Goal: Transaction & Acquisition: Purchase product/service

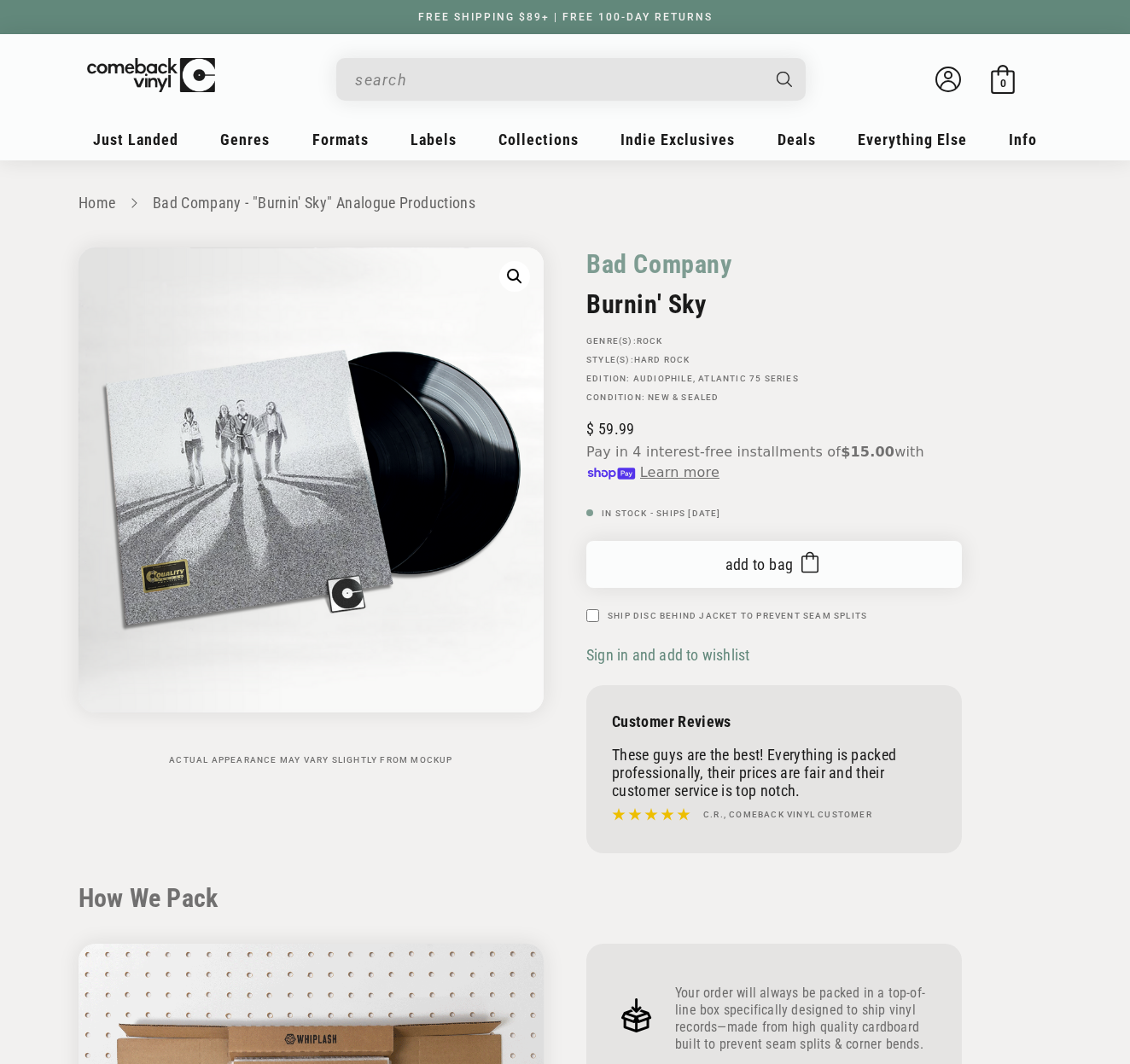
click at [760, 565] on span "Add to bag" at bounding box center [760, 565] width 68 height 18
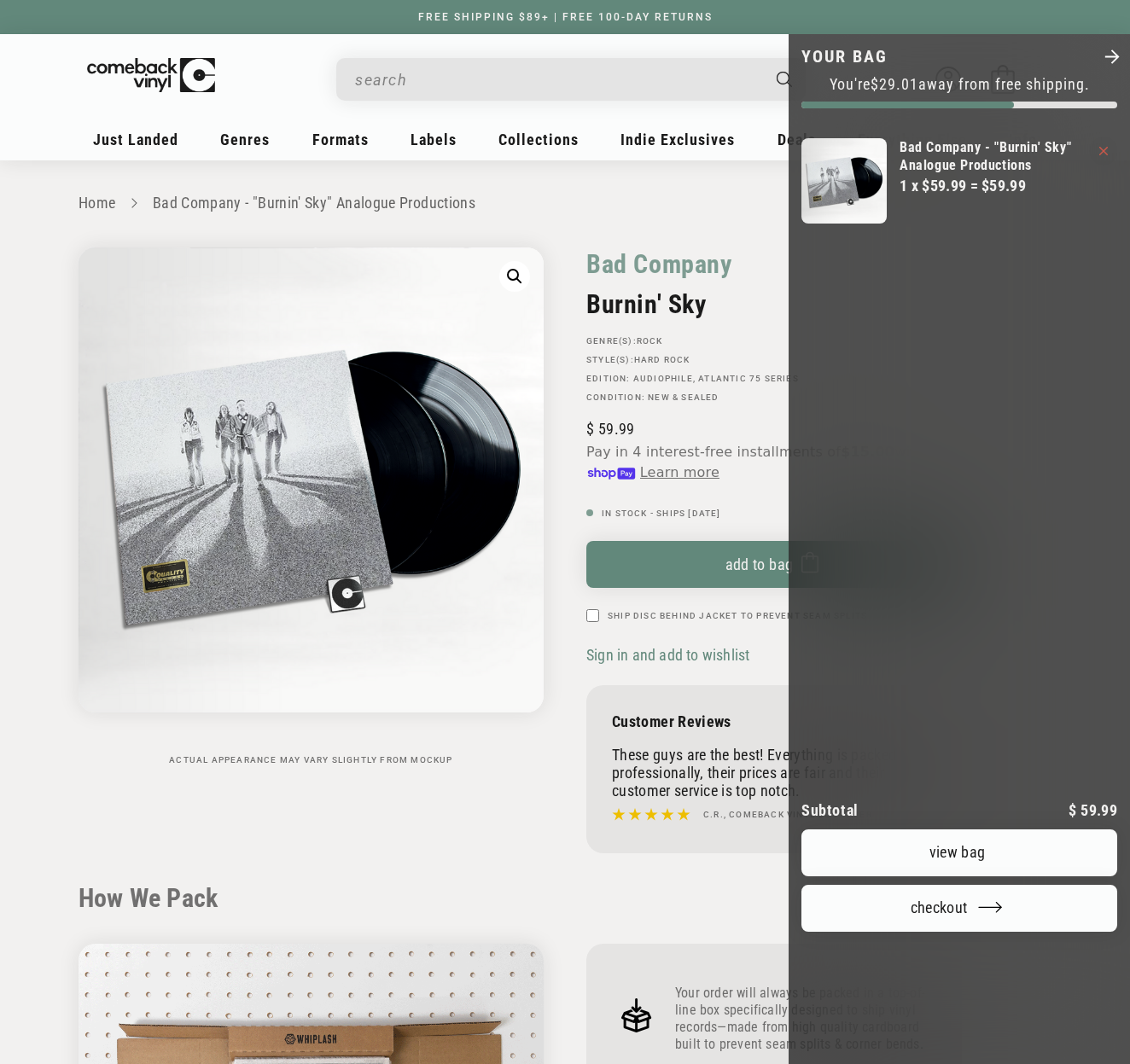
click at [491, 827] on div at bounding box center [565, 532] width 1130 height 1064
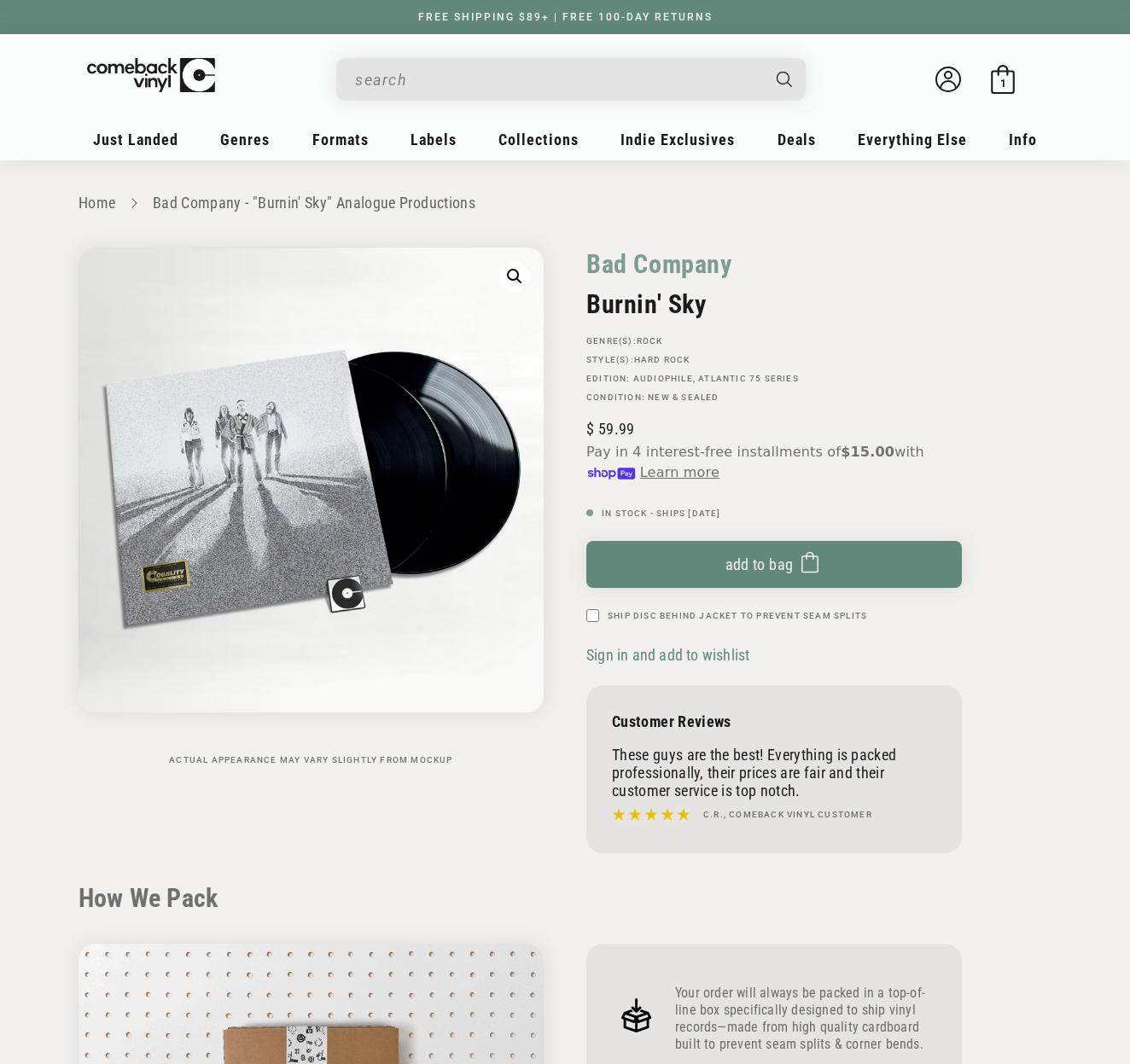
scroll to position [160, 0]
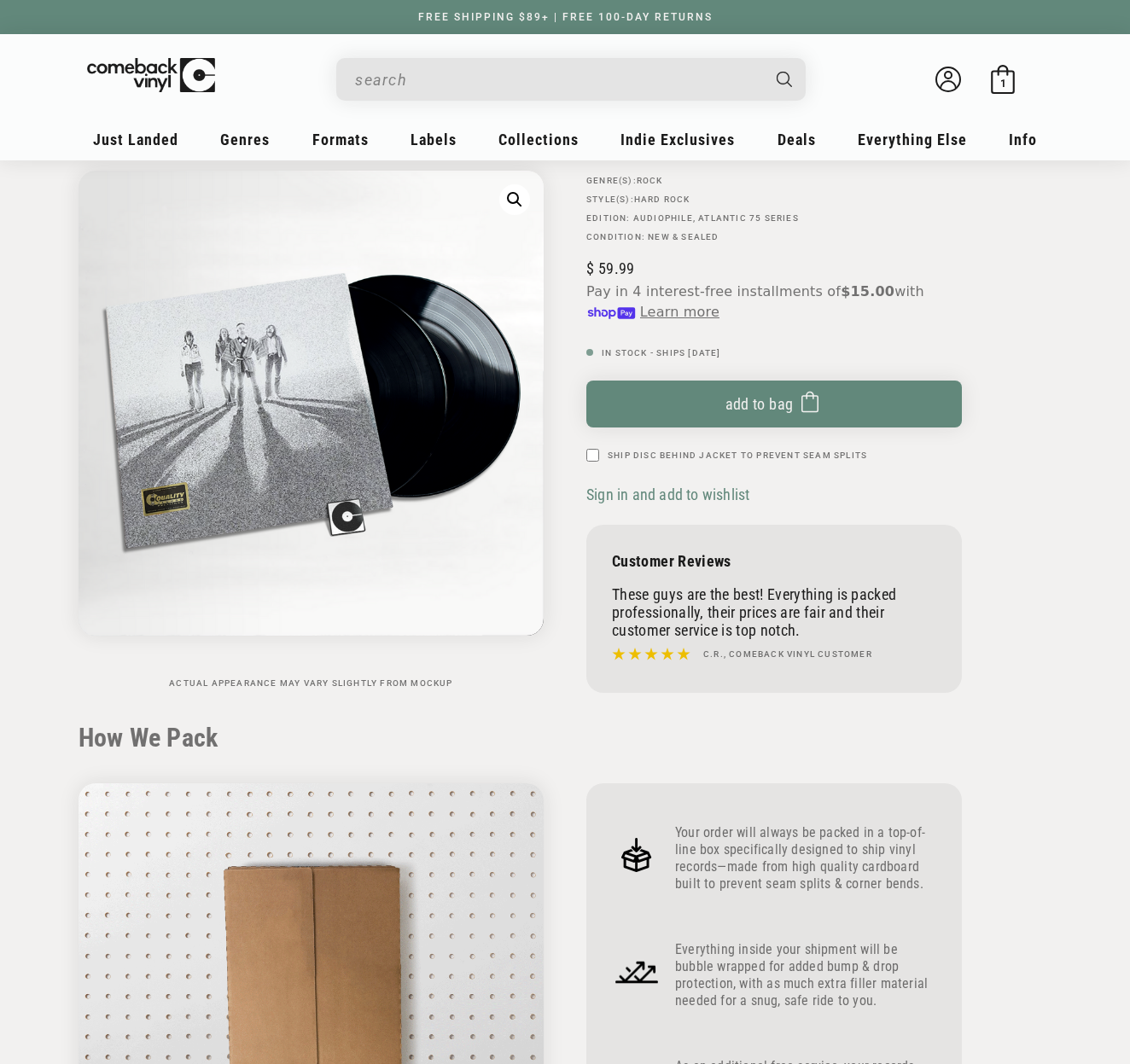
click at [406, 88] on input "When autocomplete results are available use up and down arrows to review and en…" at bounding box center [557, 79] width 405 height 35
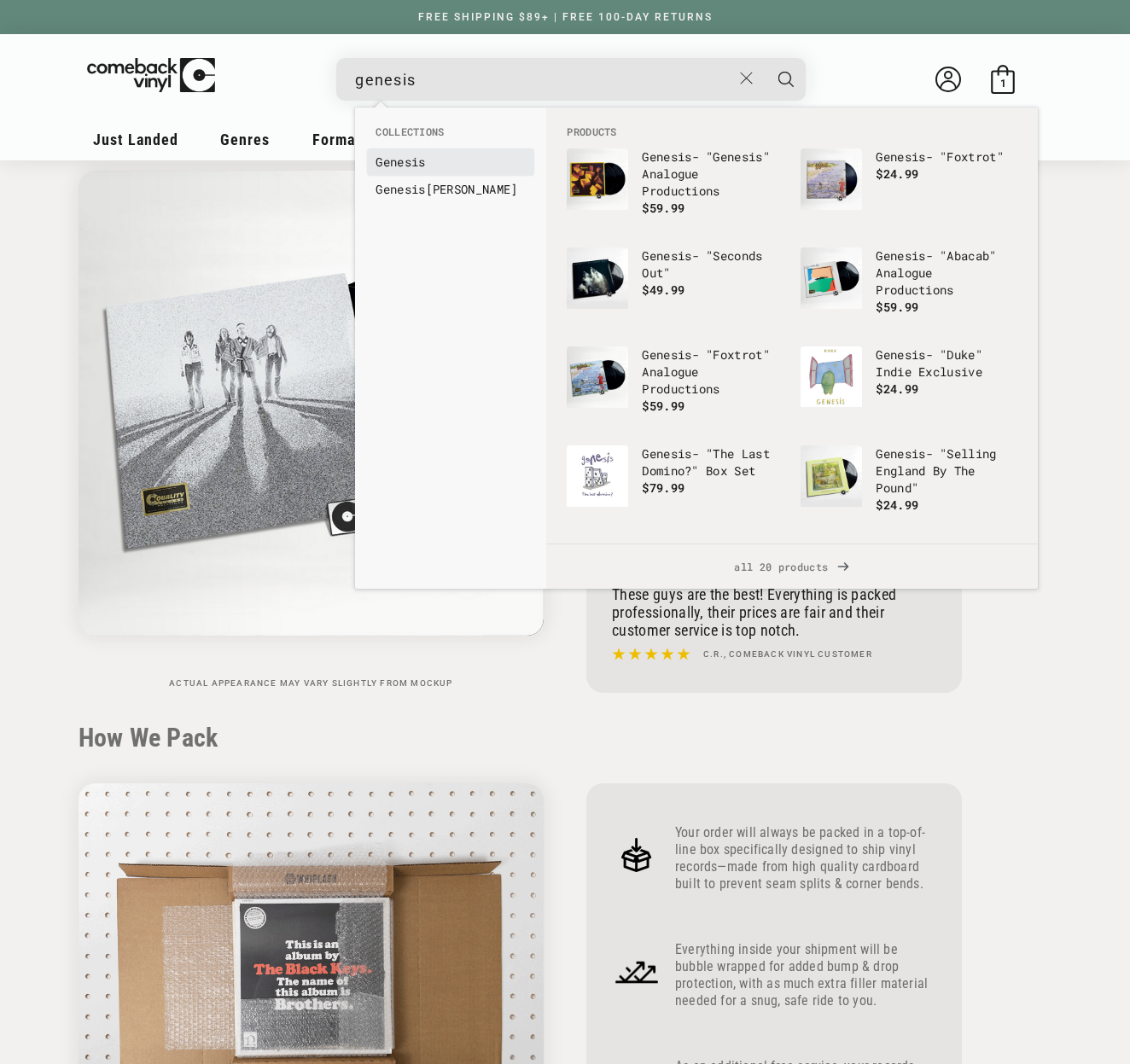
type input "genesis"
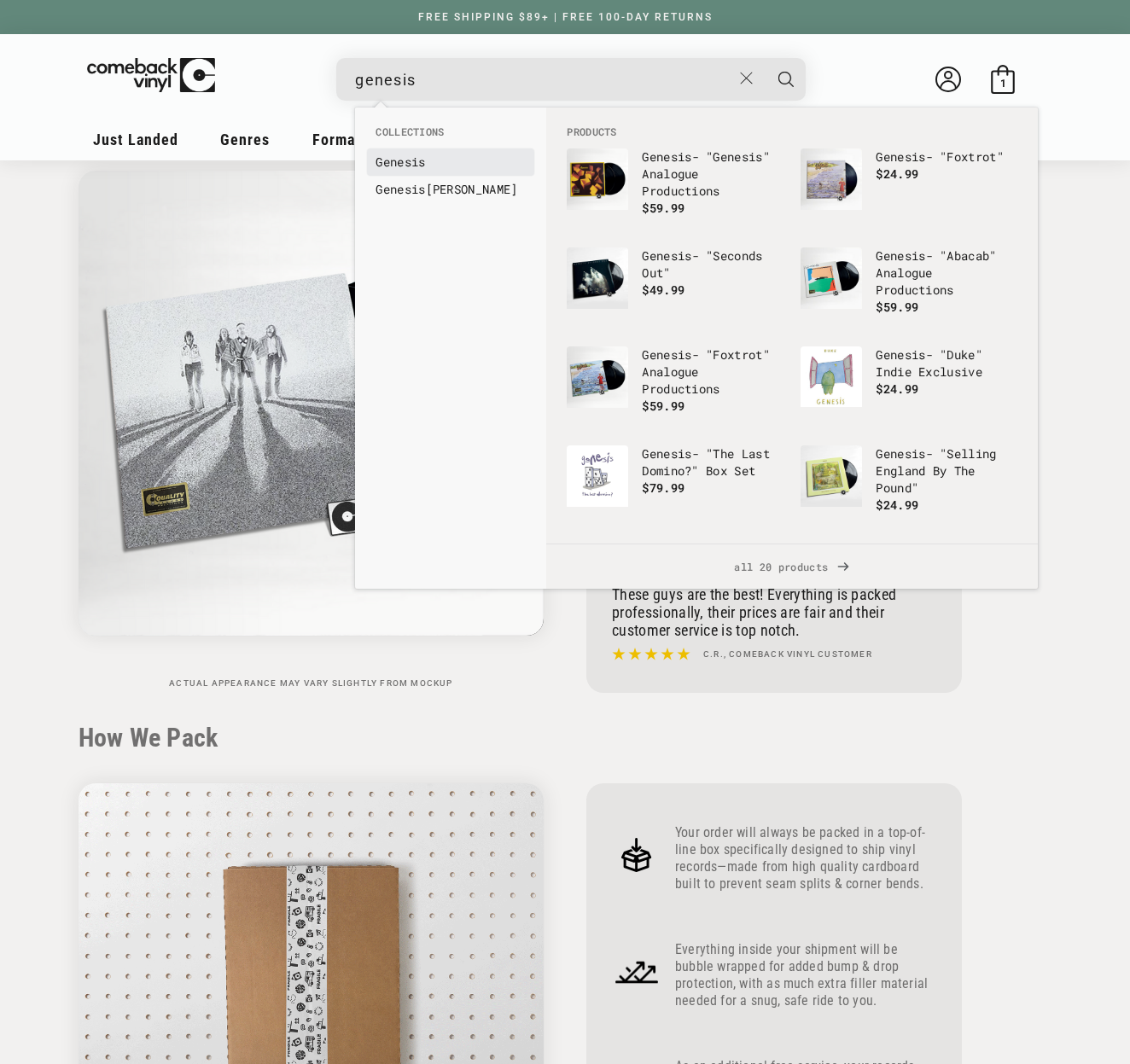
click at [422, 164] on b "Genesis" at bounding box center [400, 162] width 50 height 16
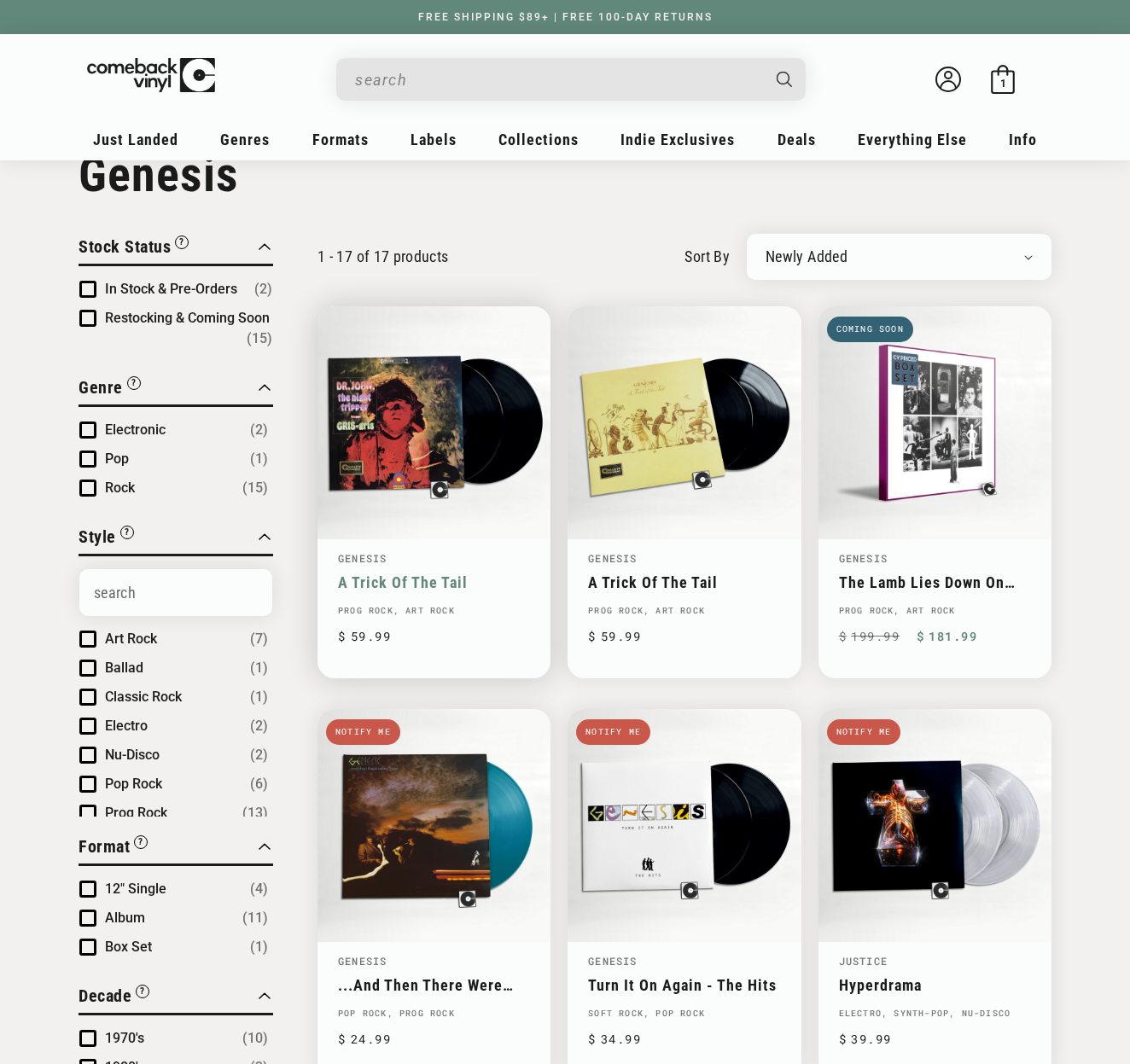
scroll to position [86, 0]
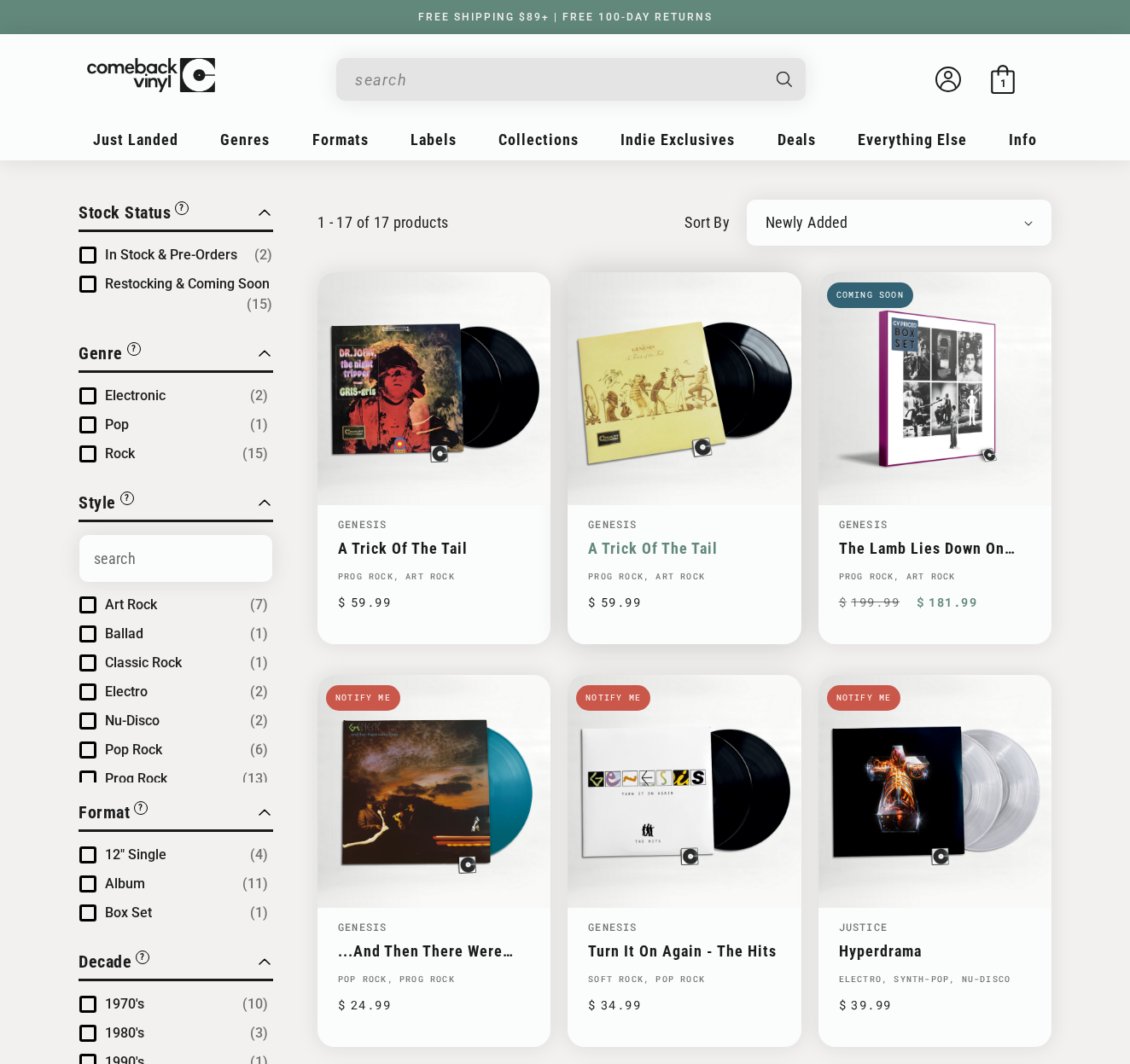
click at [624, 540] on link "A Trick Of The Tail" at bounding box center [684, 549] width 192 height 18
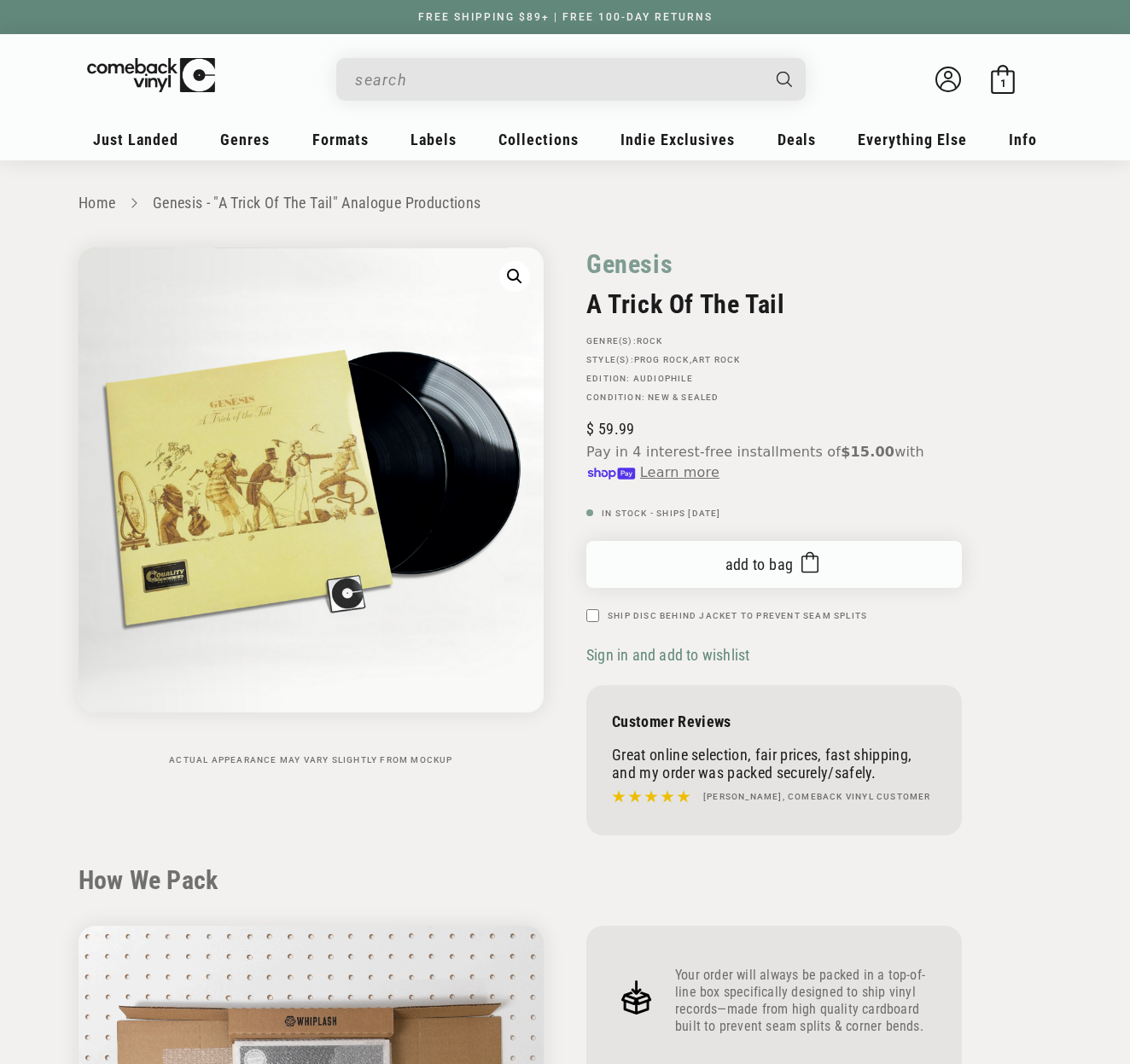
click at [759, 561] on span "Add to bag" at bounding box center [760, 565] width 68 height 18
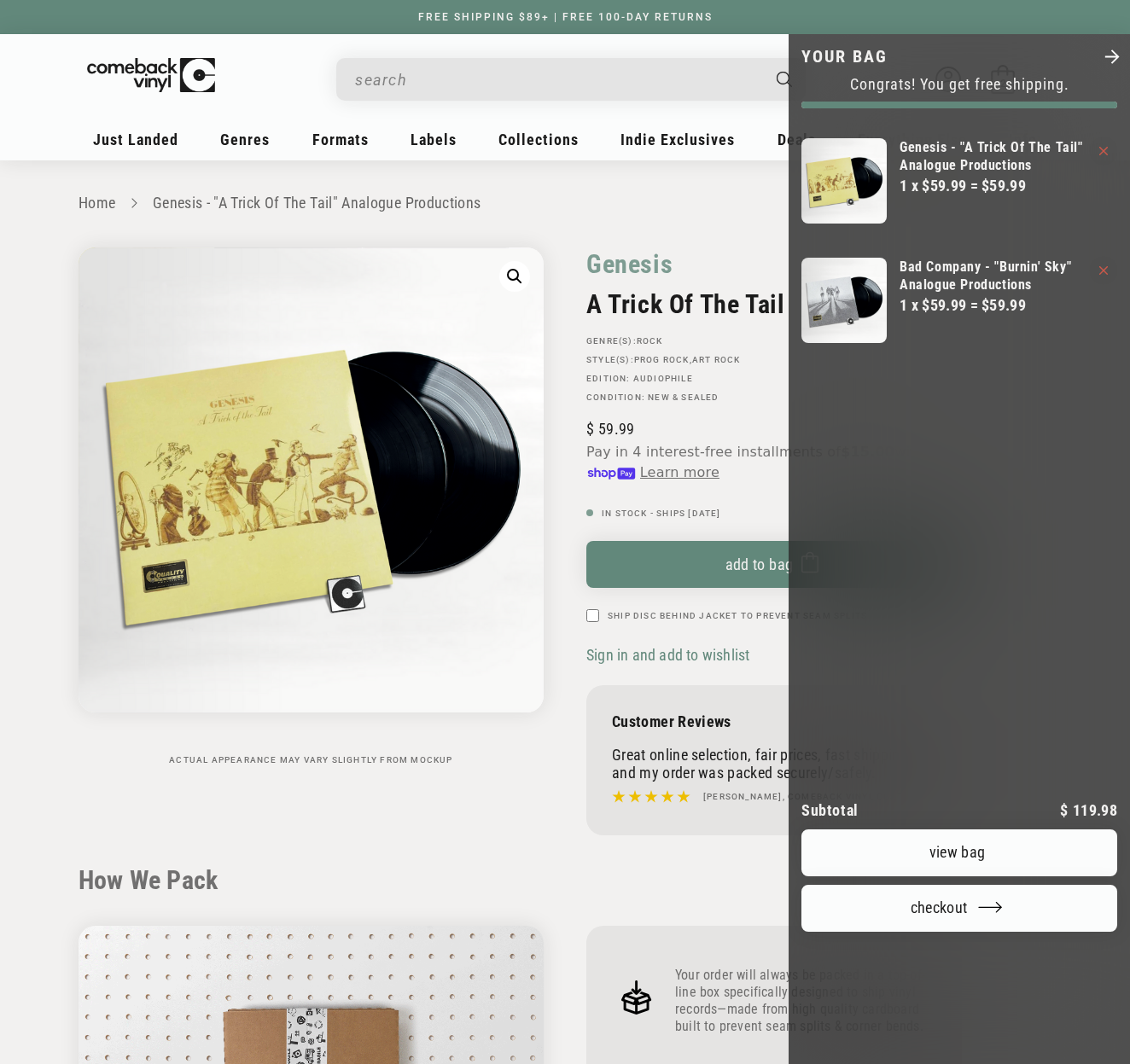
click at [632, 211] on div at bounding box center [565, 532] width 1130 height 1064
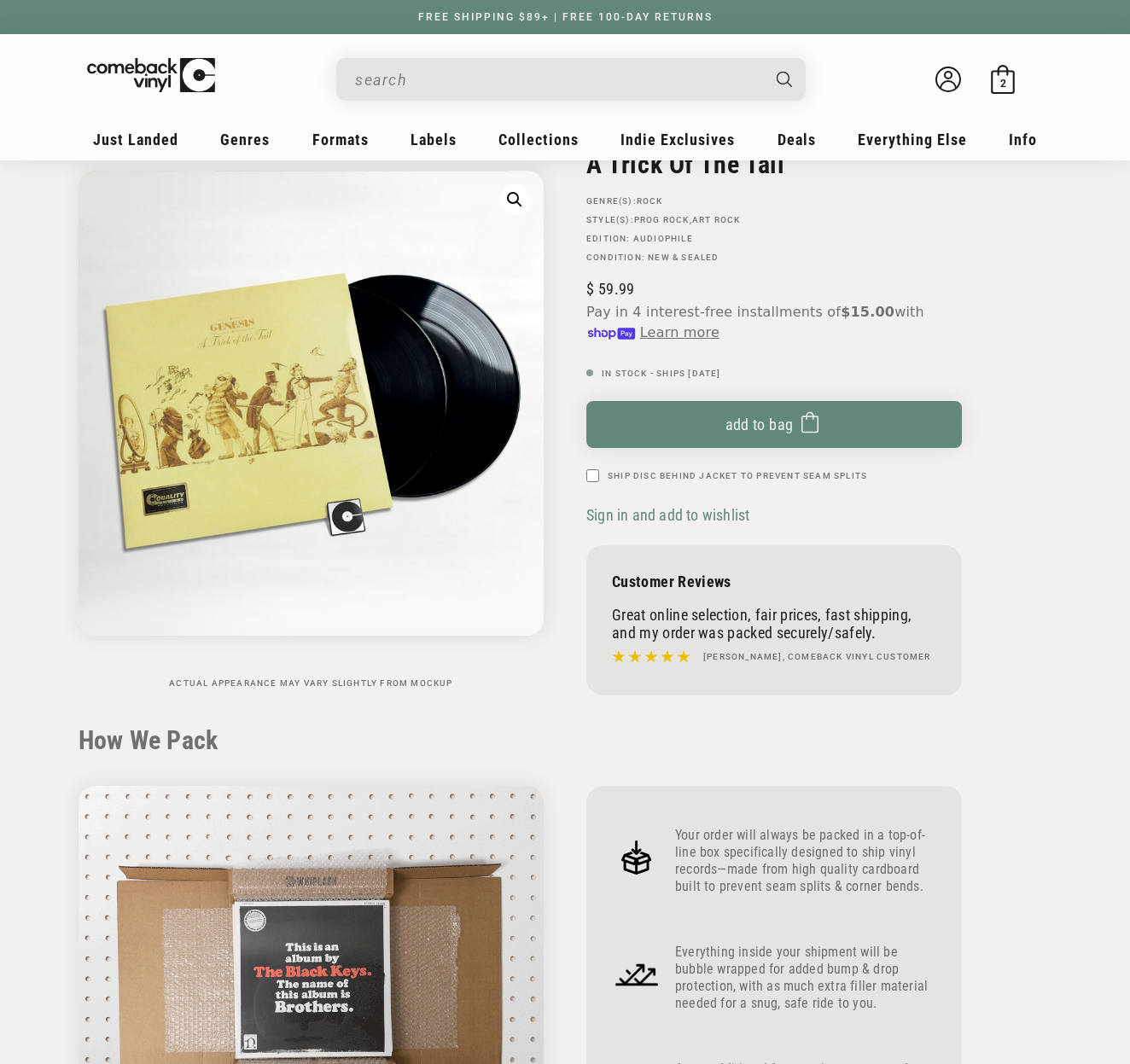
scroll to position [160, 0]
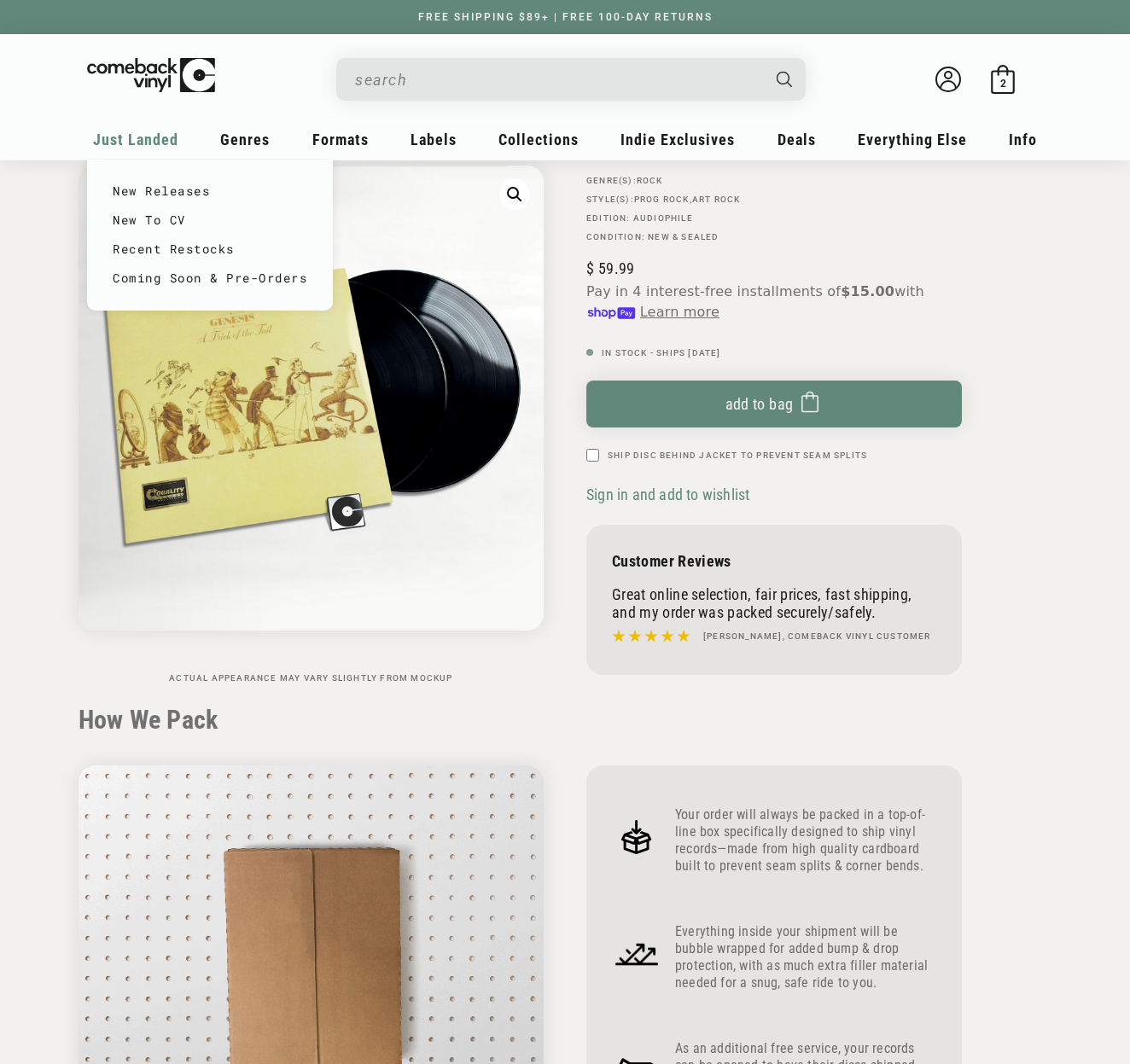
click at [136, 134] on span "Just Landed" at bounding box center [135, 140] width 86 height 18
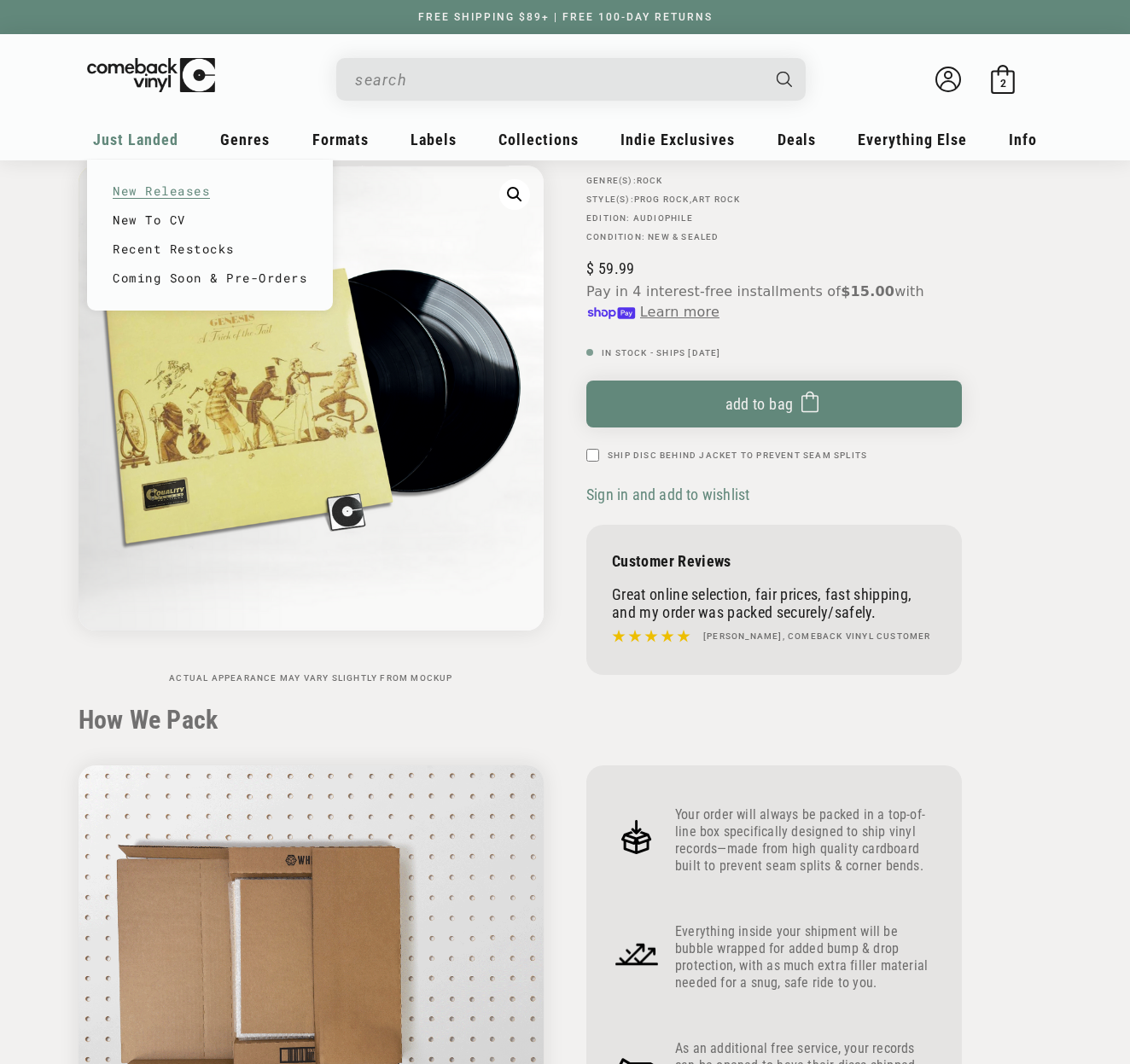
click at [136, 196] on link "New Releases" at bounding box center [210, 191] width 195 height 29
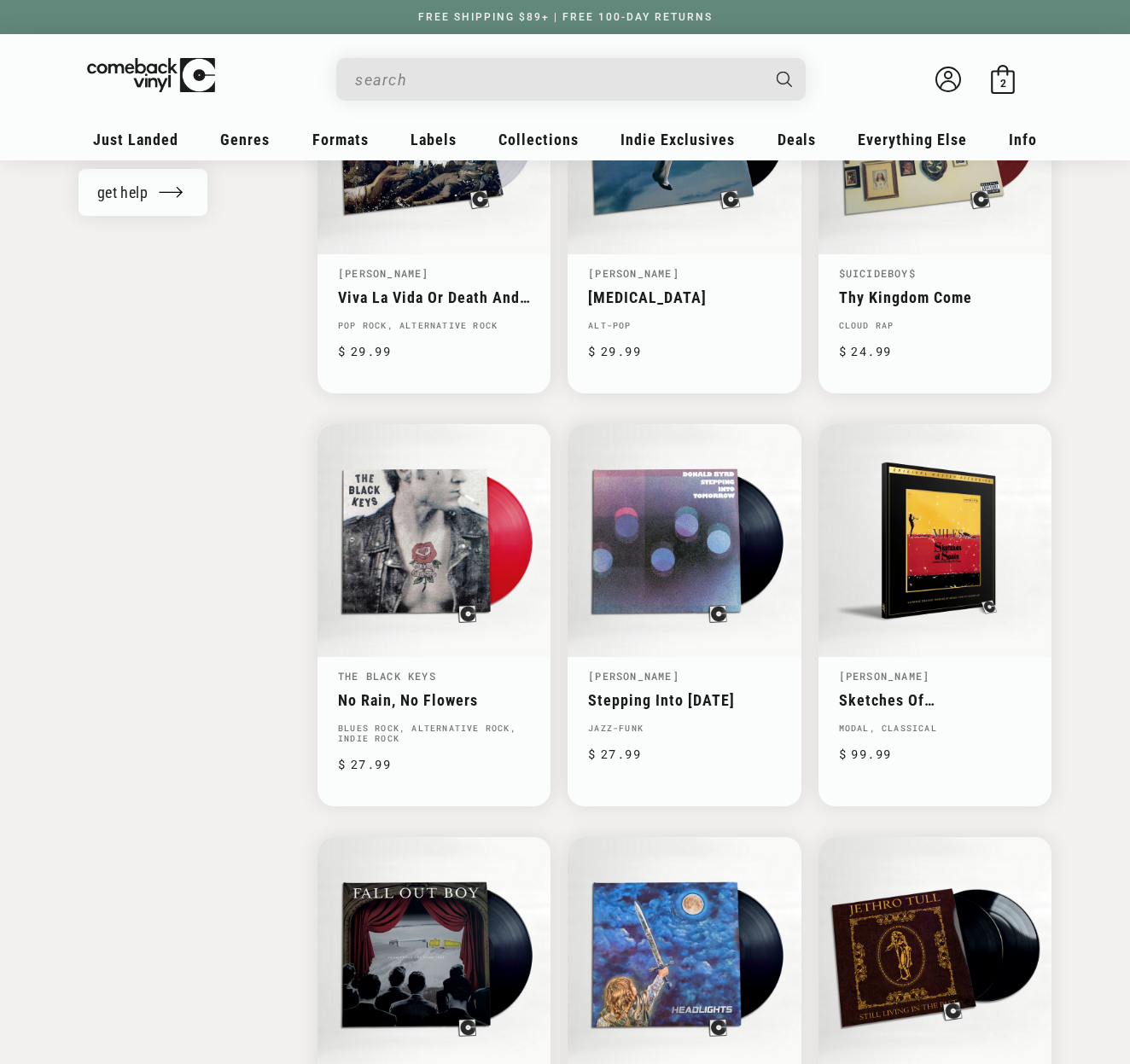
scroll to position [1958, 0]
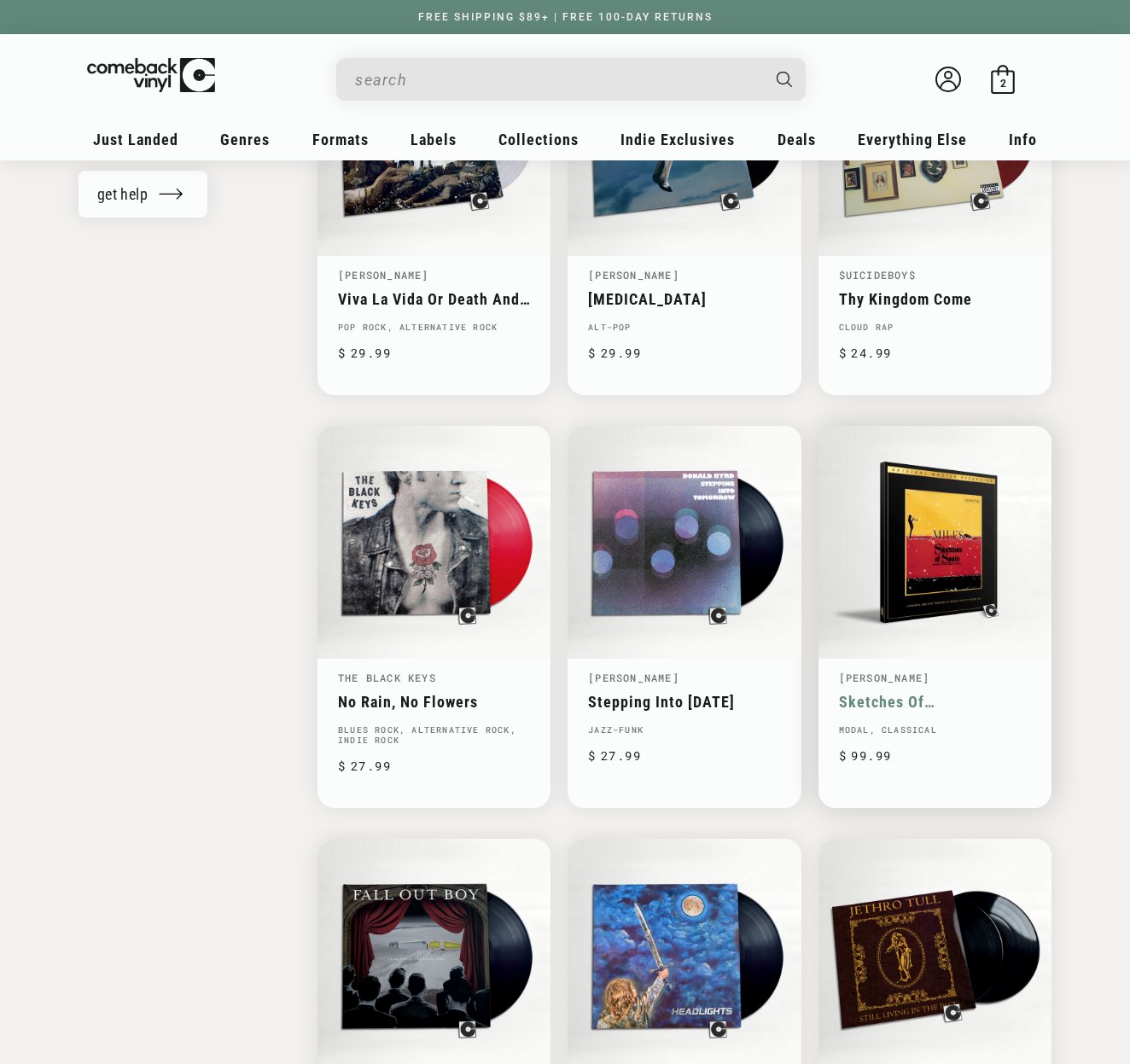
click at [908, 693] on link "Sketches Of [GEOGRAPHIC_DATA]" at bounding box center [934, 702] width 192 height 18
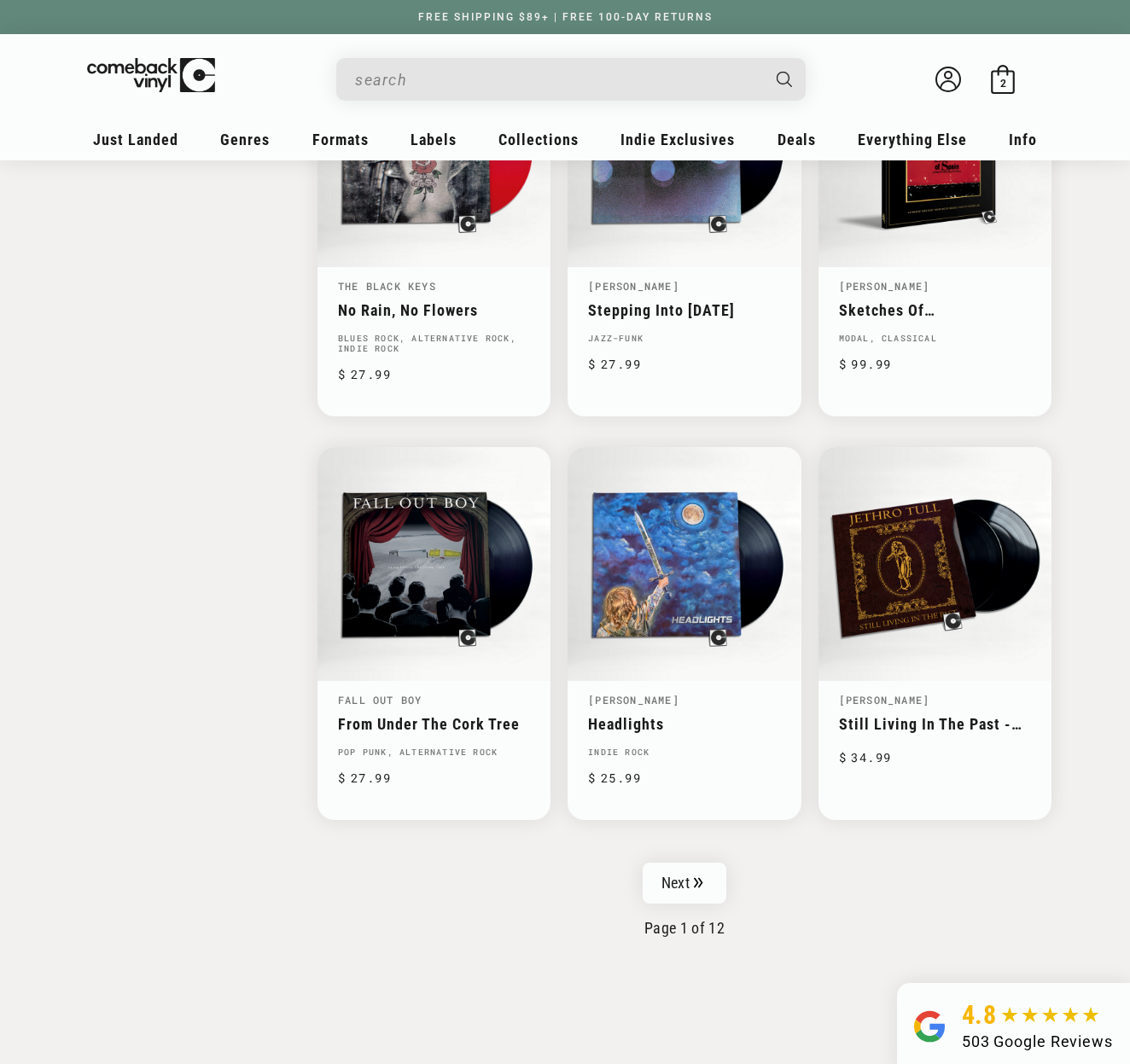
scroll to position [2365, 0]
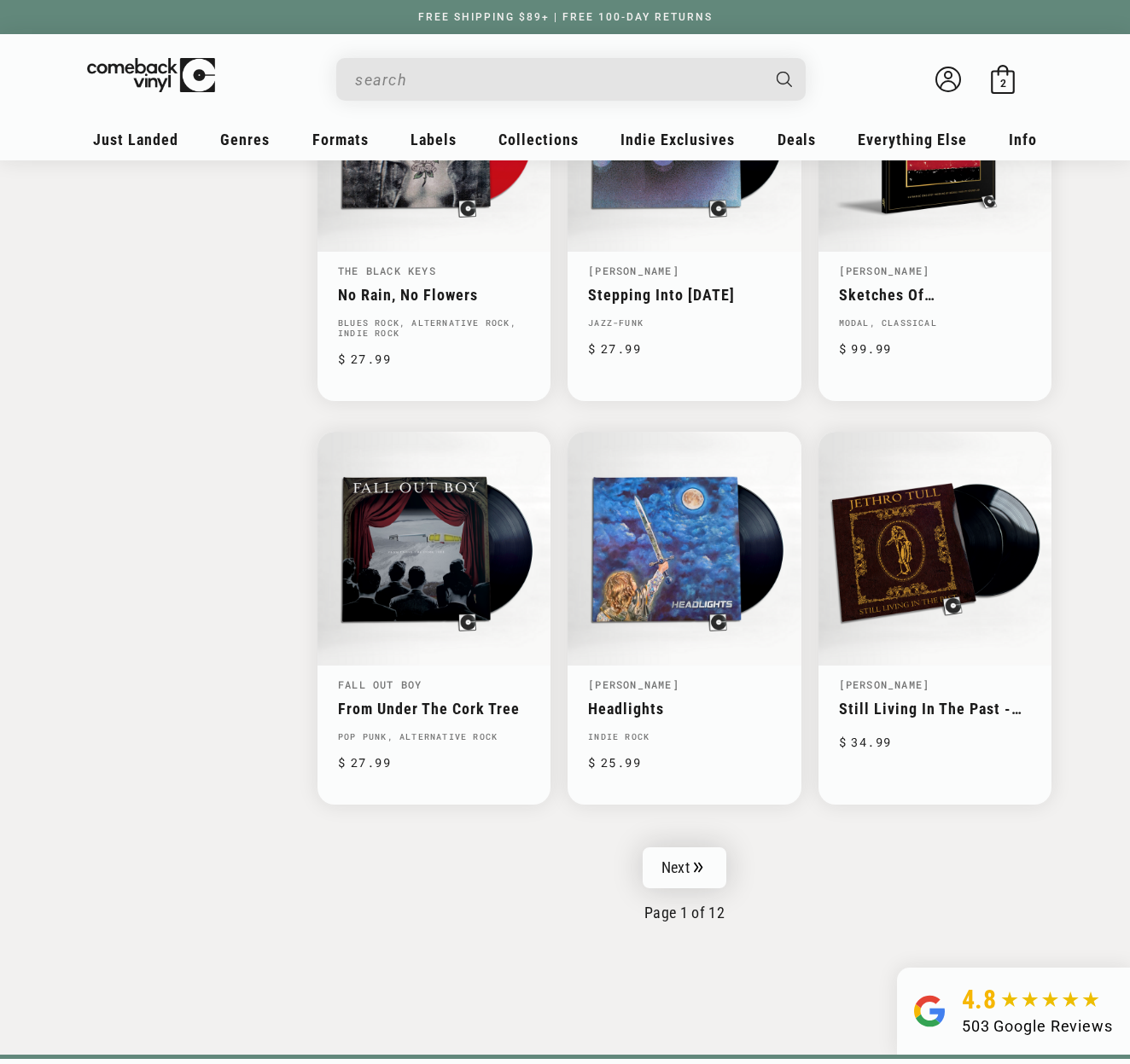
click at [674, 869] on link "Next" at bounding box center [684, 868] width 84 height 41
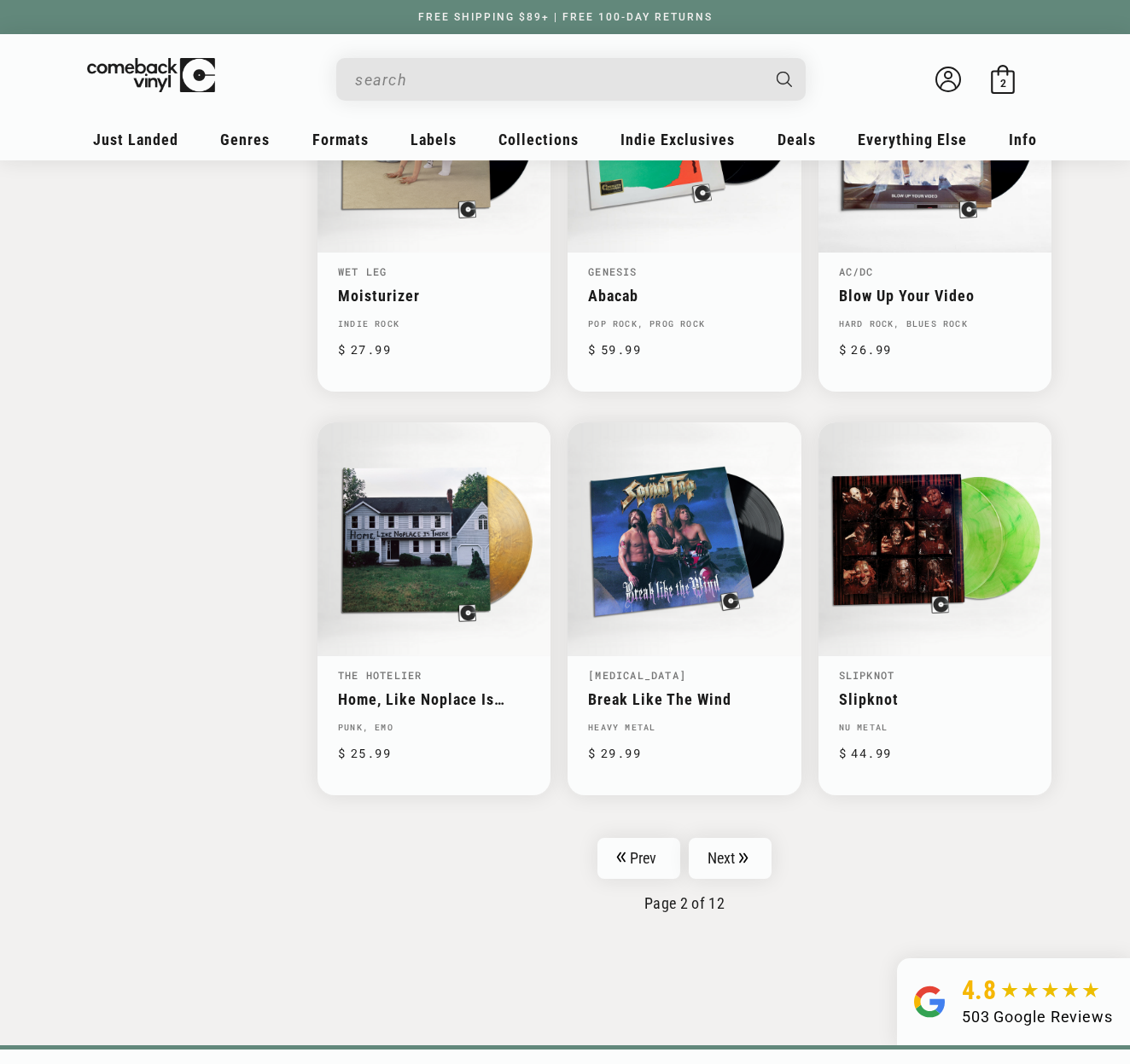
scroll to position [2389, 0]
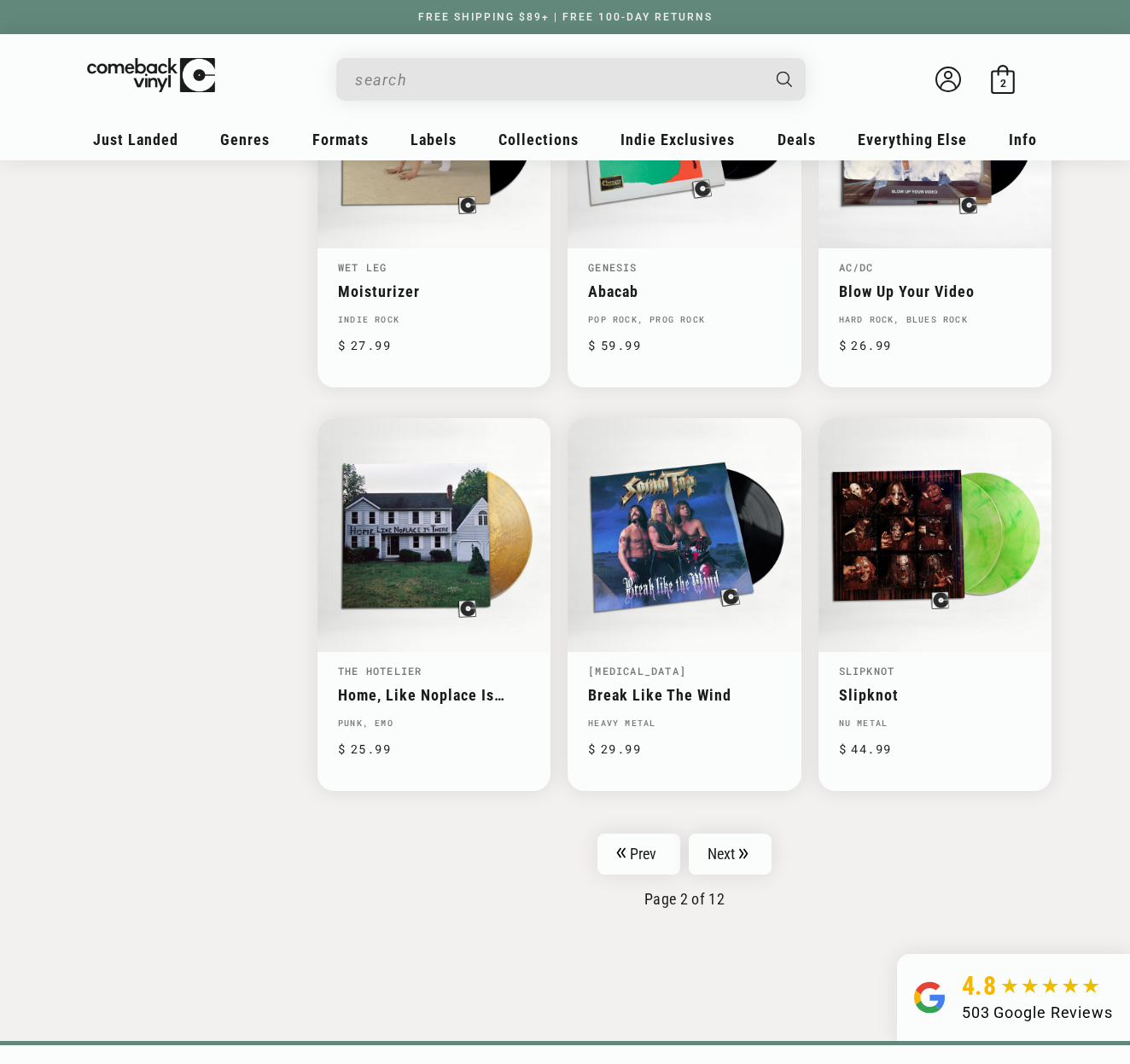
click at [724, 857] on link "Next" at bounding box center [731, 854] width 84 height 41
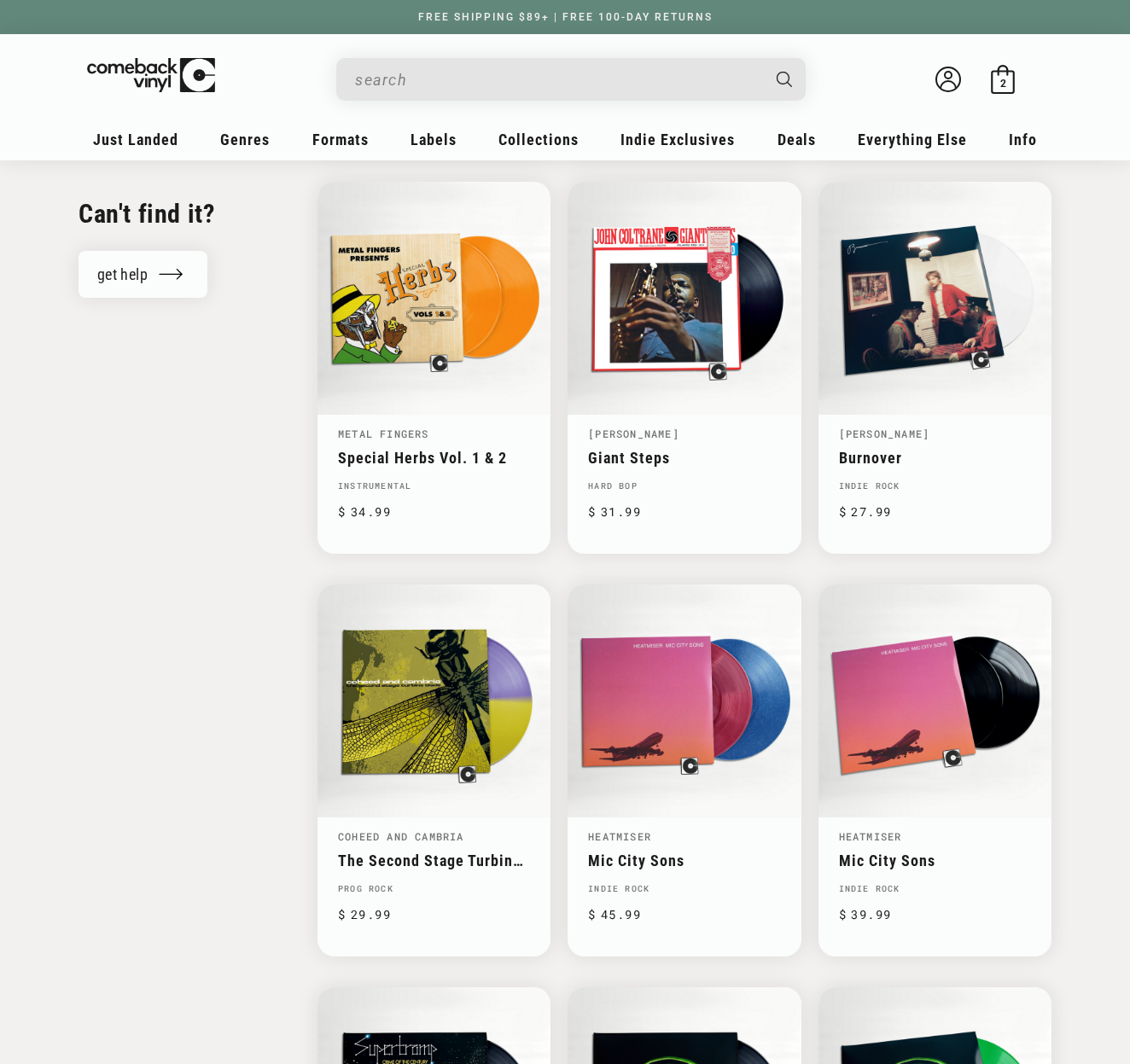
scroll to position [1888, 0]
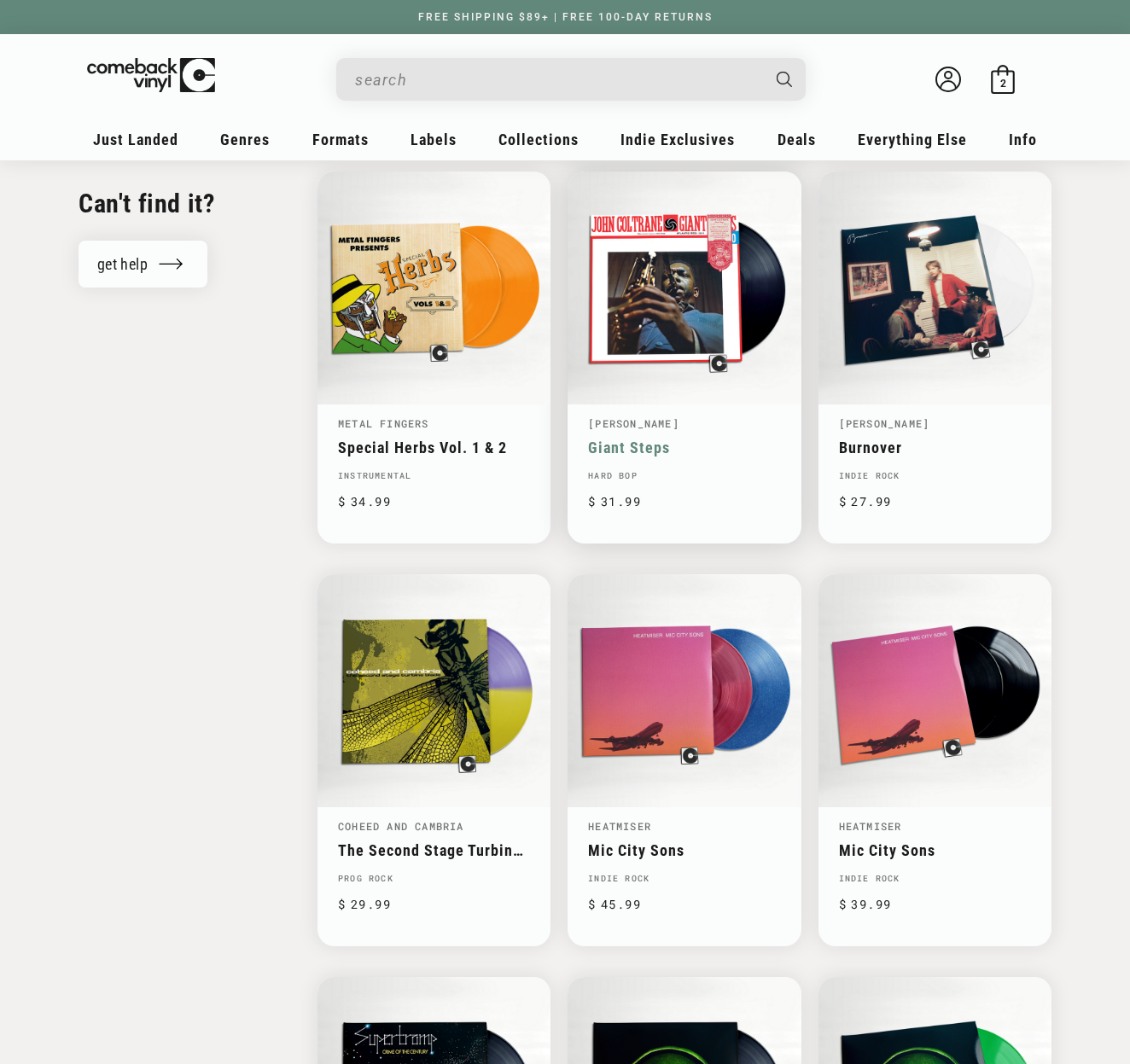
click at [679, 439] on link "Giant Steps" at bounding box center [684, 448] width 192 height 18
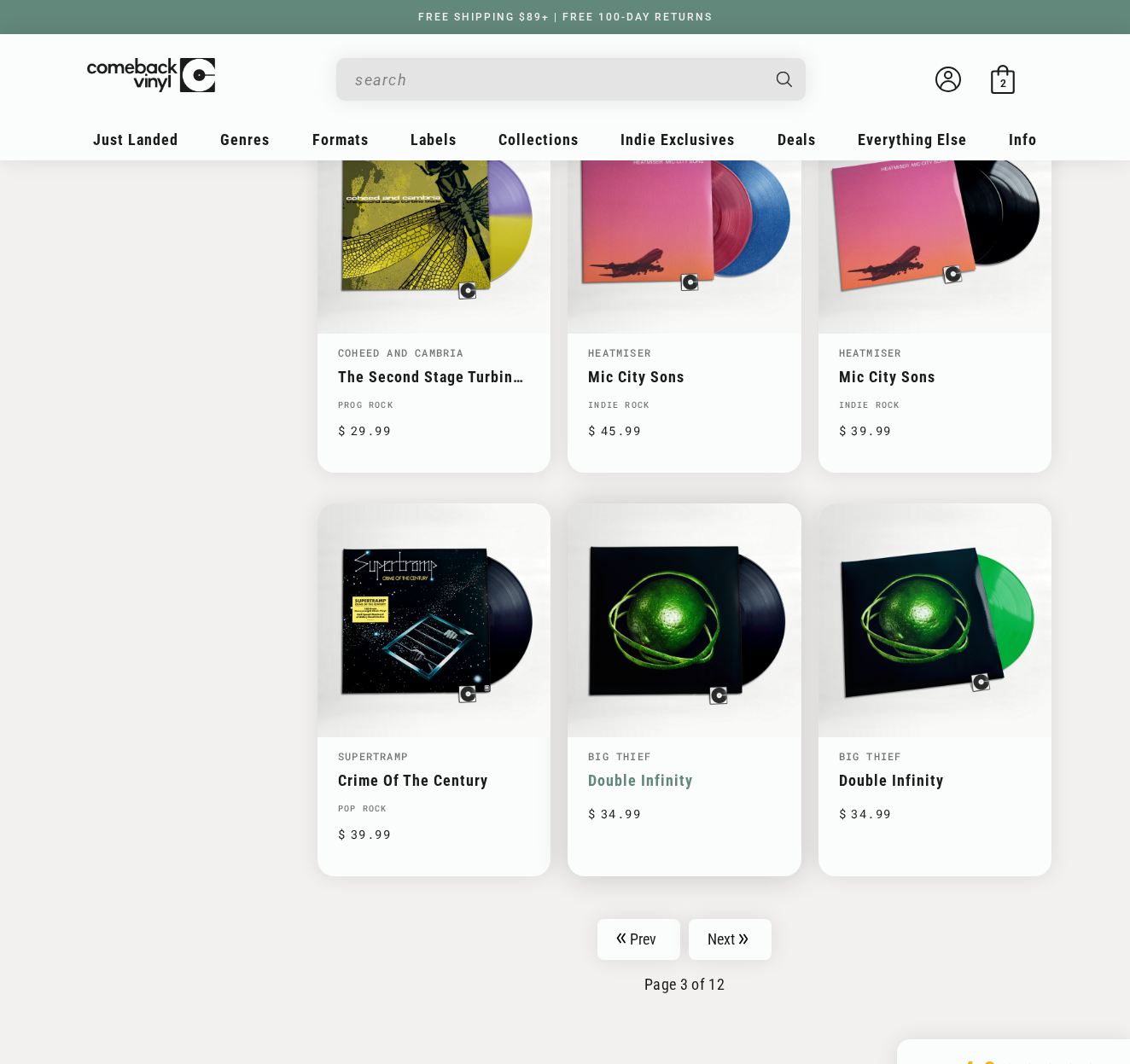
scroll to position [2367, 0]
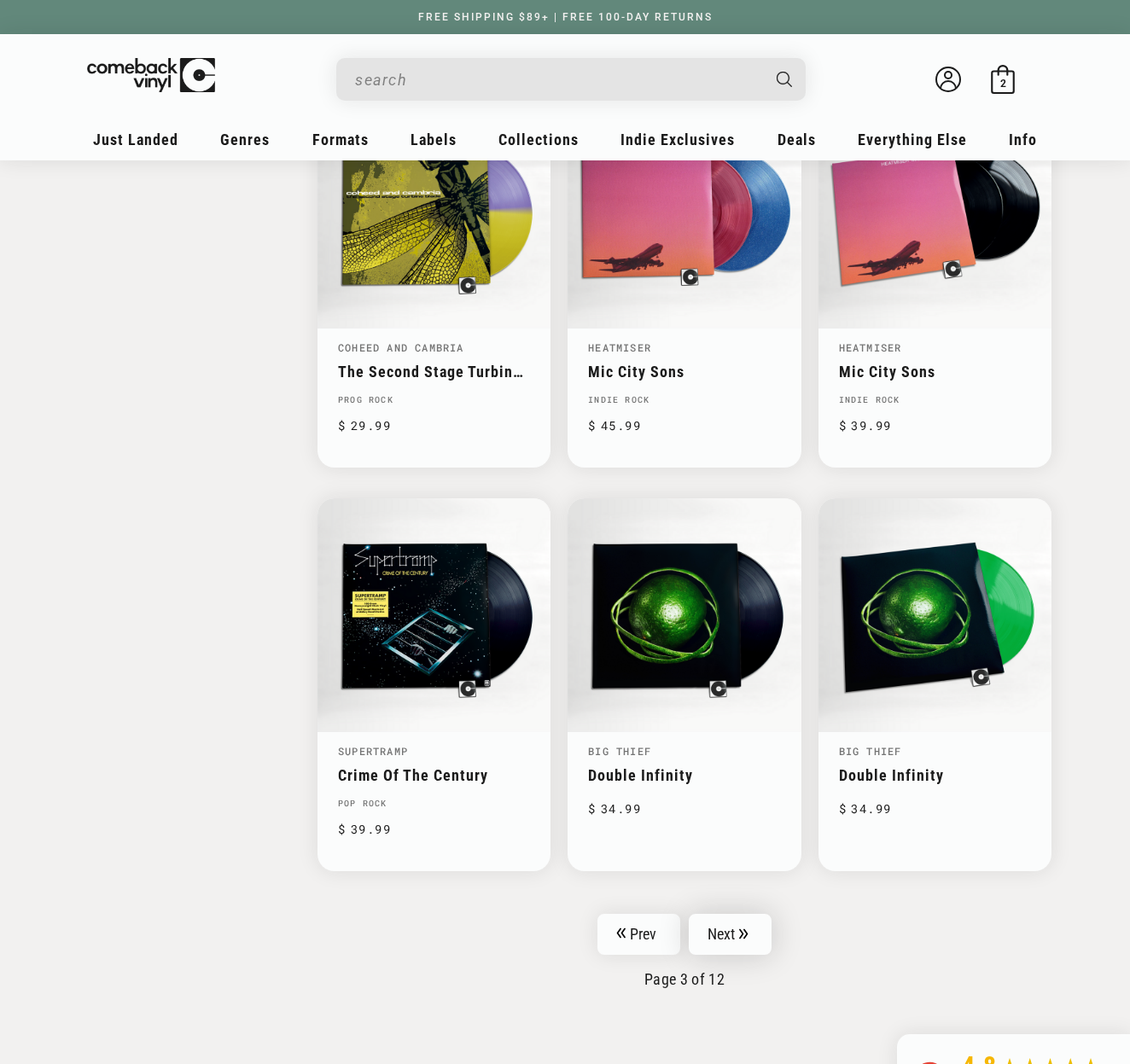
click at [724, 914] on link "Next" at bounding box center [731, 934] width 84 height 41
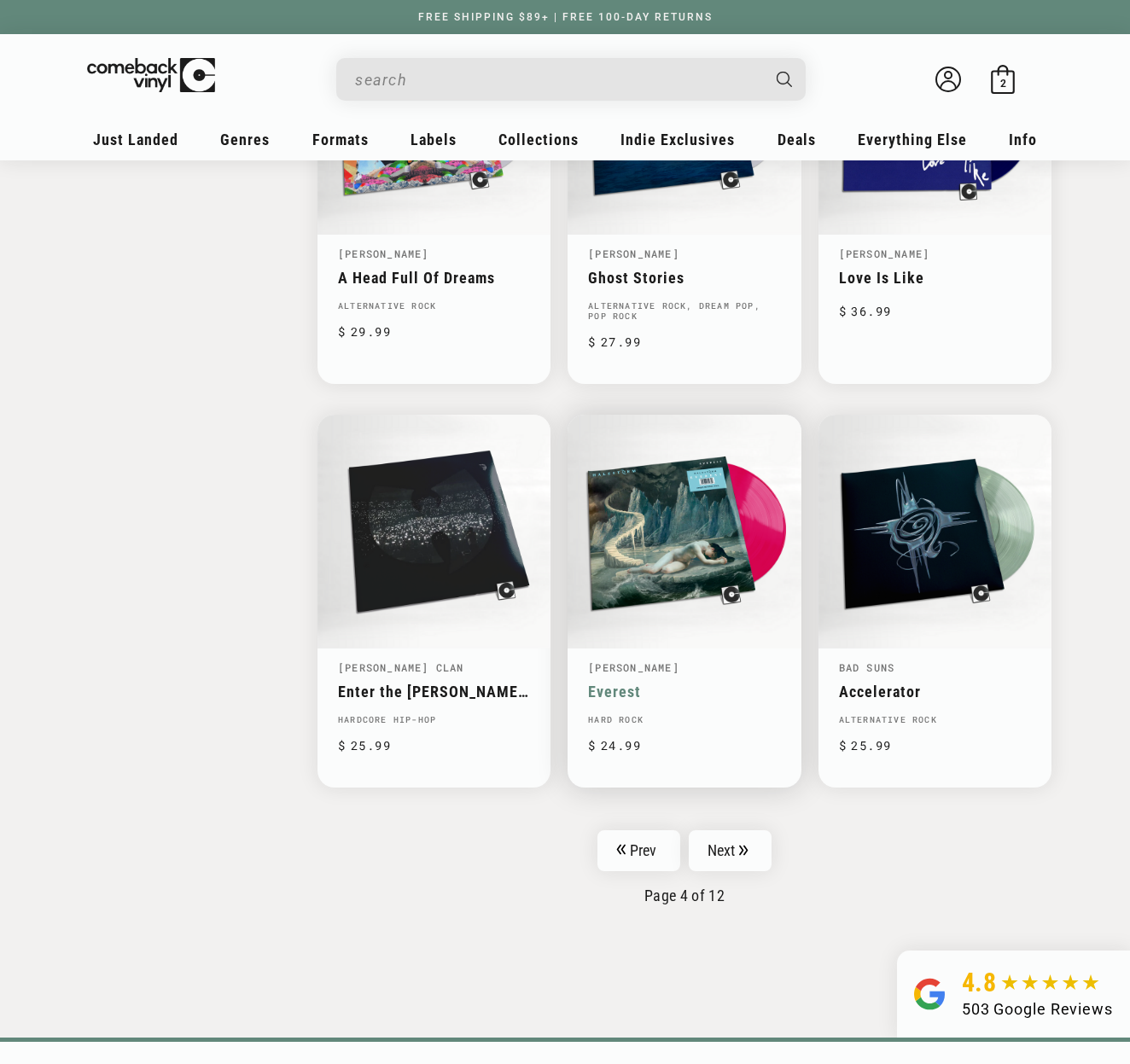
scroll to position [2419, 0]
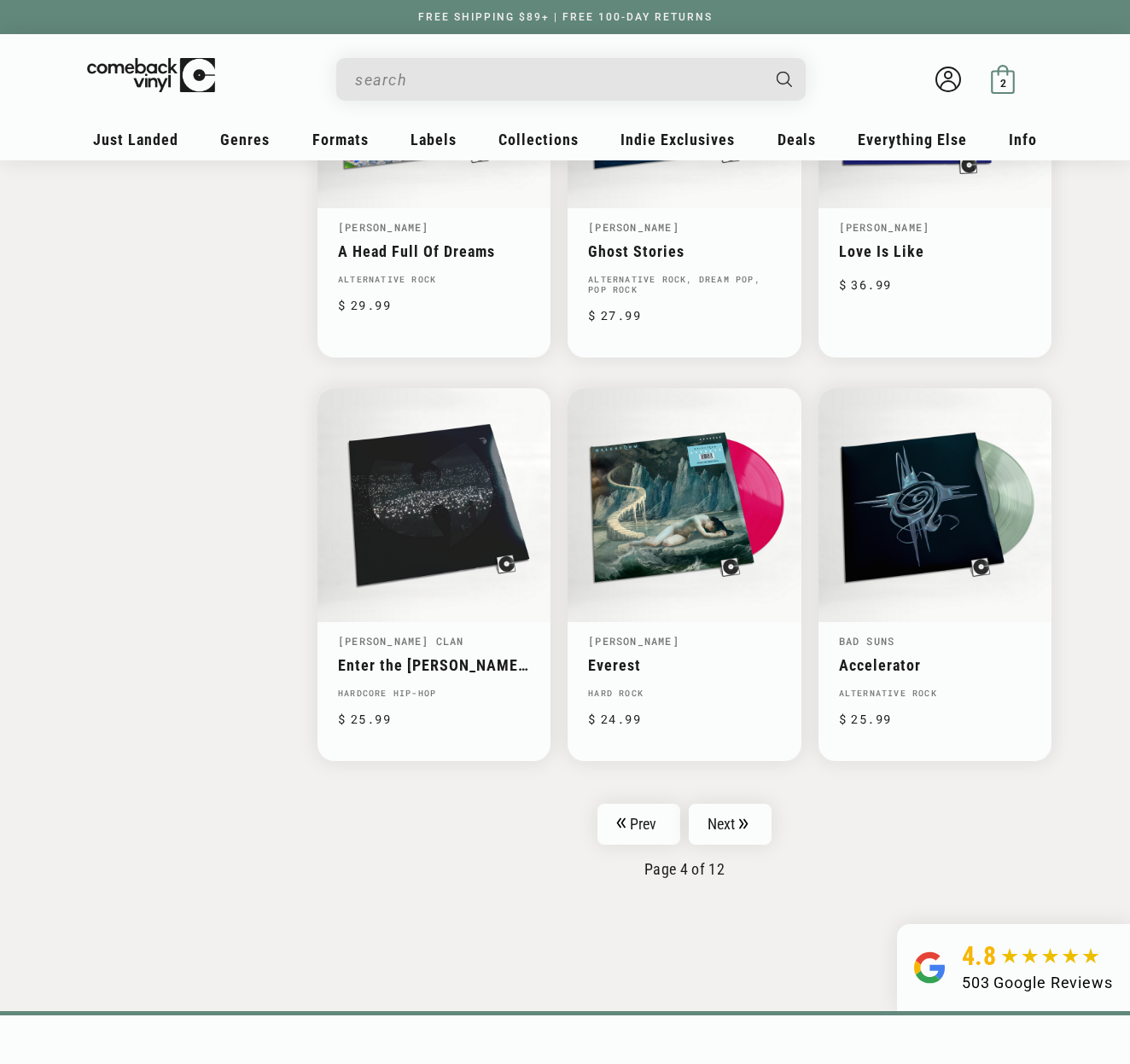
click at [1004, 80] on span "2" at bounding box center [1003, 83] width 6 height 13
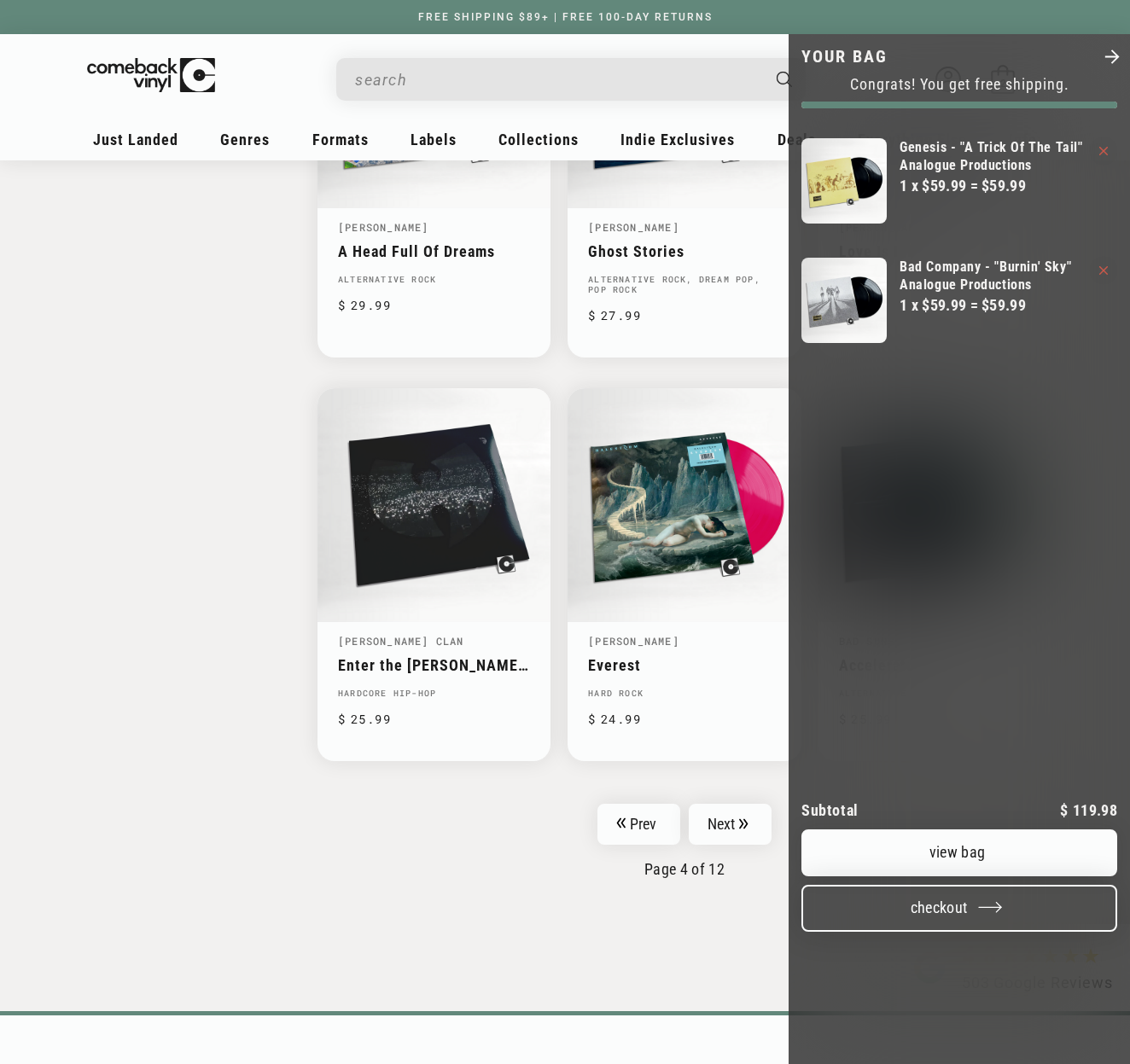
click at [970, 885] on button "Checkout" at bounding box center [960, 908] width 316 height 47
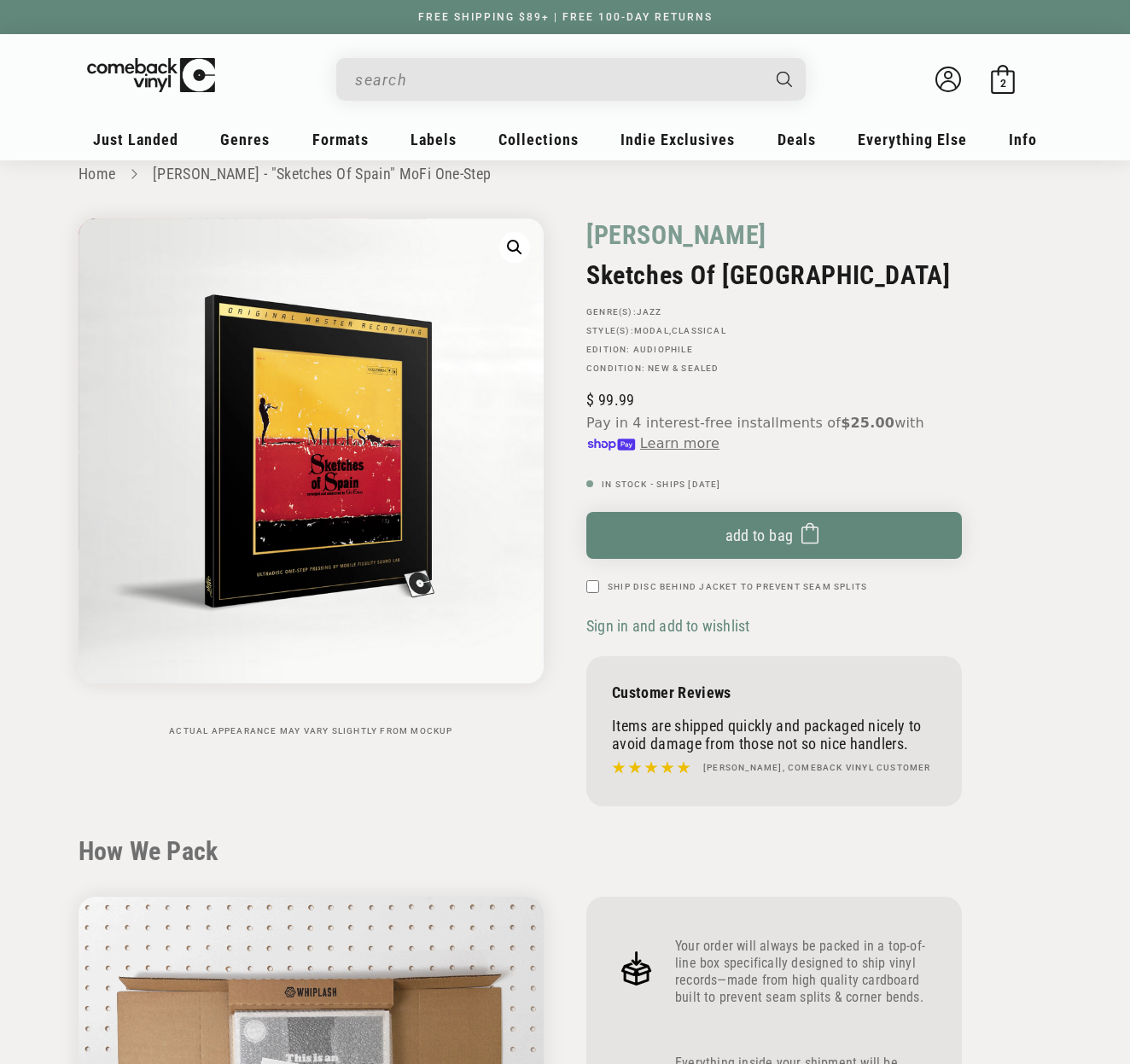
scroll to position [15, 0]
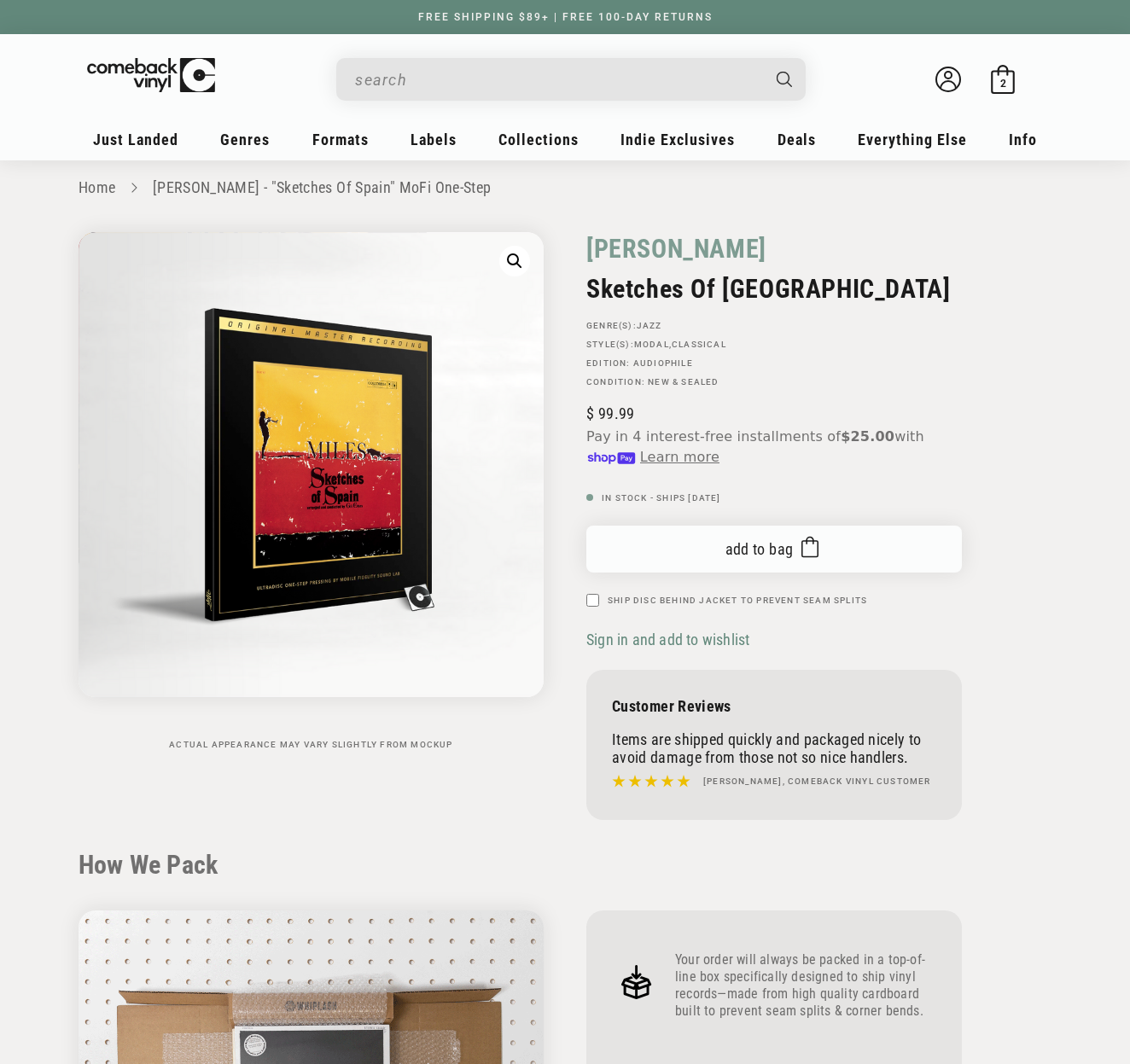
click at [710, 562] on button "Add to bag Added to bag" at bounding box center [774, 550] width 376 height 47
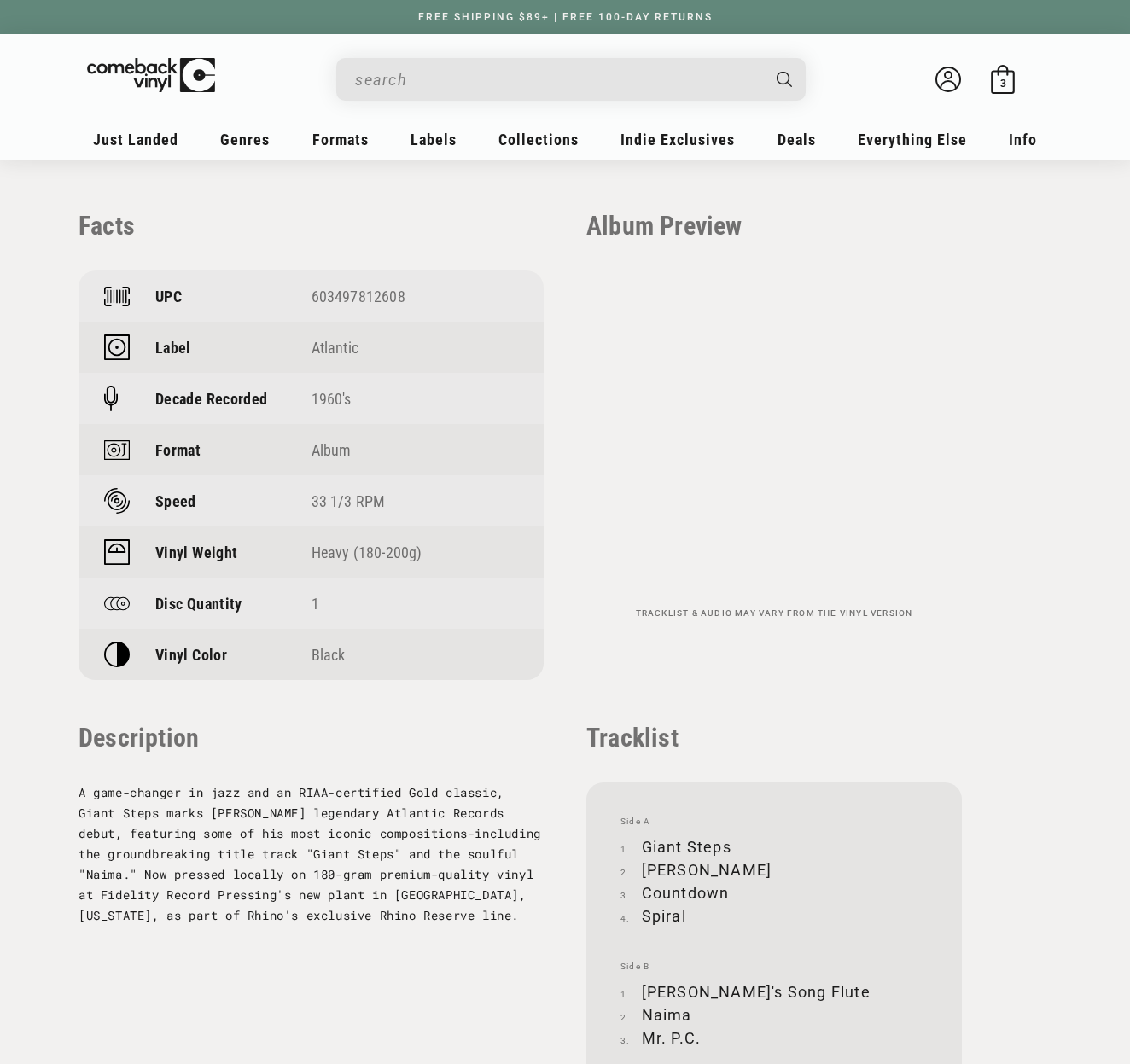
scroll to position [1202, 0]
